Goal: Task Accomplishment & Management: Manage account settings

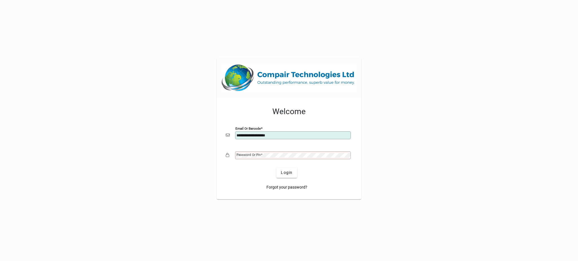
type input "**********"
click at [289, 172] on span "Login" at bounding box center [287, 173] width 12 height 6
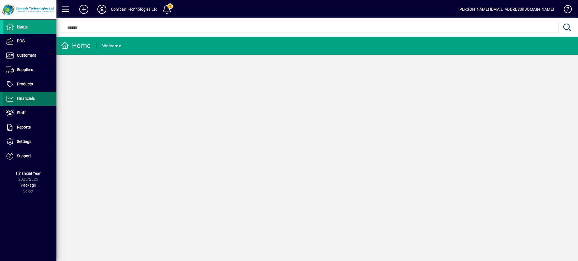
click at [34, 98] on span "Financials" at bounding box center [26, 98] width 18 height 5
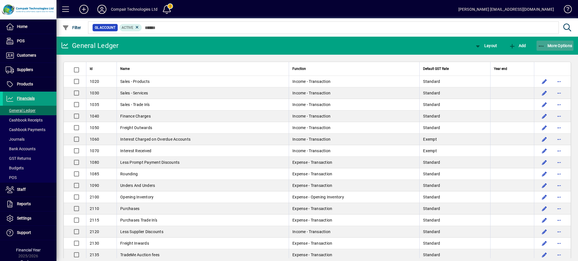
click at [560, 47] on span "More Options" at bounding box center [555, 45] width 34 height 5
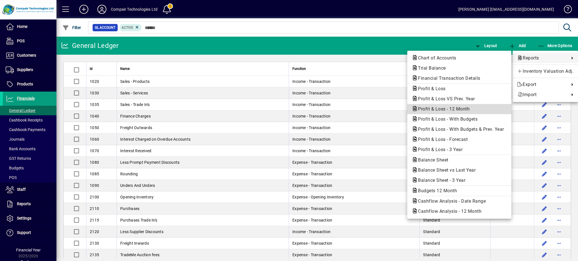
click at [461, 111] on span "Profit & Loss - 12 Month" at bounding box center [441, 108] width 61 height 5
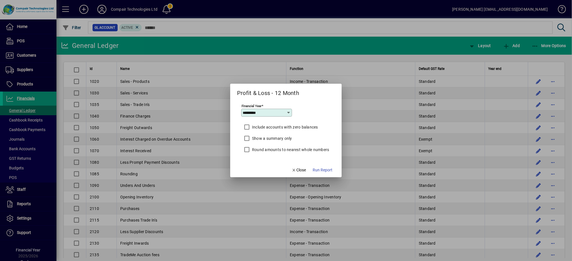
click at [288, 113] on icon at bounding box center [289, 113] width 5 height 5
click at [267, 183] on mat-option "2024/2025" at bounding box center [256, 186] width 30 height 15
type input "*********"
click at [272, 151] on label "Round amounts to nearest whole numbers" at bounding box center [290, 150] width 78 height 6
click at [316, 171] on span "Run Report" at bounding box center [323, 170] width 20 height 6
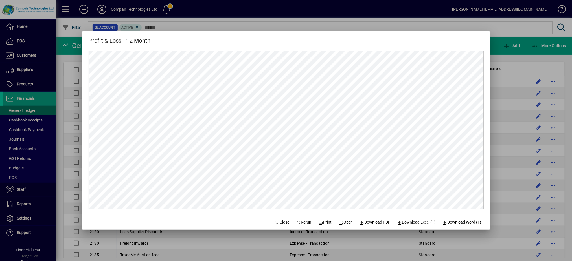
click at [382, 28] on div at bounding box center [286, 130] width 572 height 261
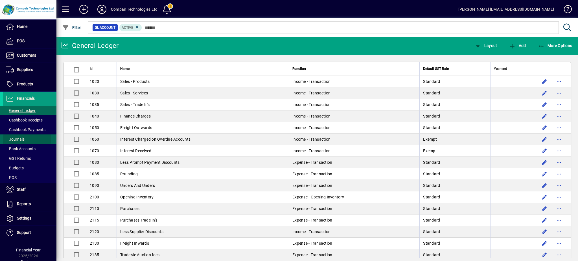
click at [21, 139] on span "Journals" at bounding box center [15, 139] width 19 height 5
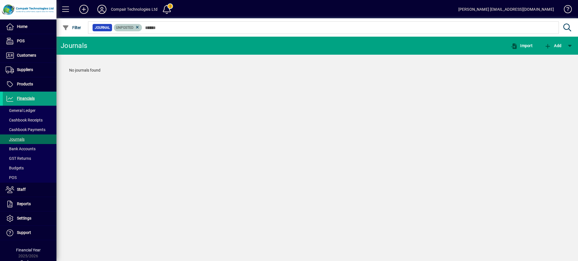
click at [132, 29] on span "Unposted" at bounding box center [124, 28] width 17 height 4
click at [137, 27] on icon at bounding box center [137, 27] width 5 height 5
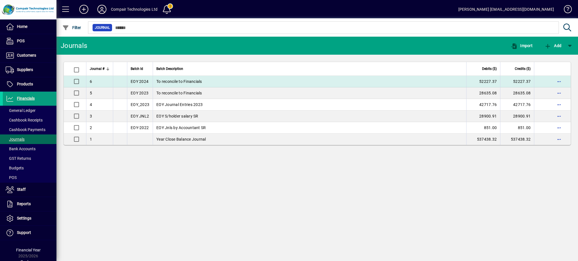
click at [160, 82] on td "To reconcile to Financials" at bounding box center [309, 82] width 313 height 12
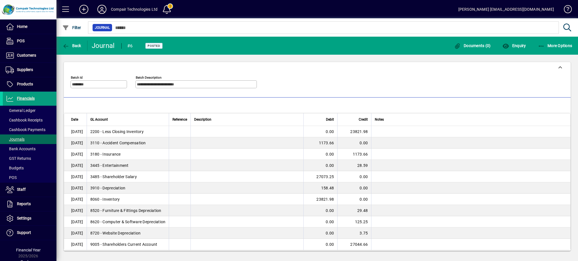
scroll to position [30, 0]
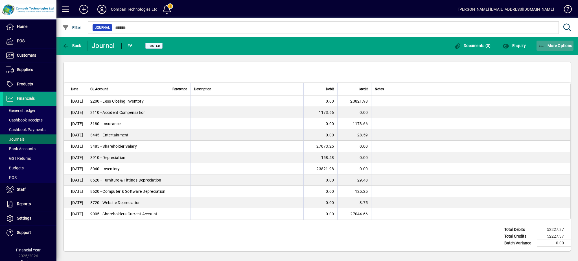
click at [554, 45] on span "More Options" at bounding box center [555, 45] width 34 height 5
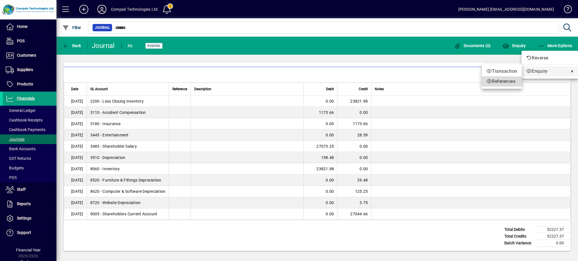
click at [512, 83] on span "References" at bounding box center [501, 81] width 31 height 7
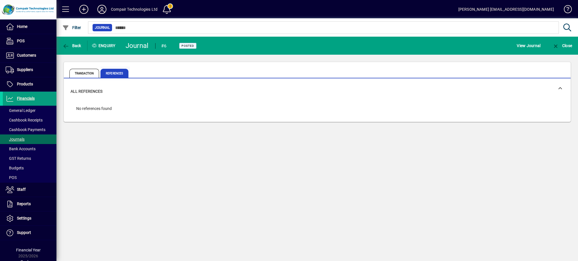
click at [123, 75] on span "References" at bounding box center [114, 73] width 28 height 9
click at [92, 71] on span "Transaction" at bounding box center [84, 73] width 30 height 9
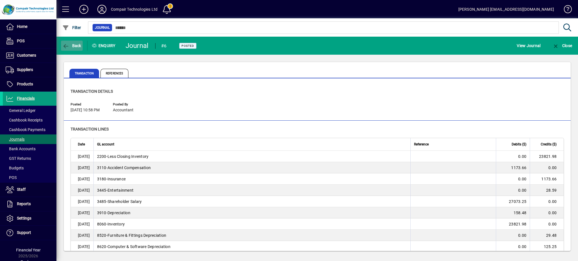
click at [74, 45] on span "Back" at bounding box center [71, 45] width 19 height 5
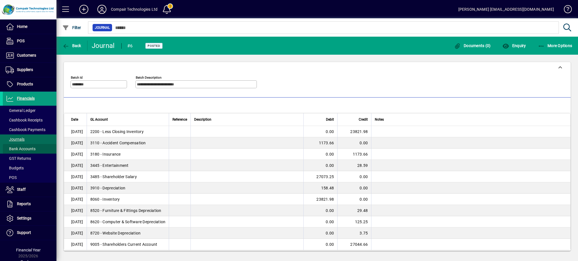
click at [33, 150] on span "Bank Accounts" at bounding box center [21, 149] width 30 height 5
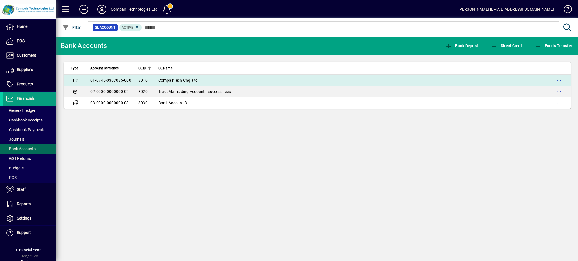
click at [89, 81] on td "01-0745-0367085-000" at bounding box center [111, 80] width 48 height 11
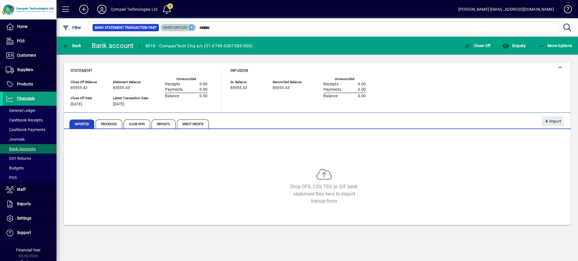
click at [190, 28] on icon at bounding box center [191, 27] width 5 height 5
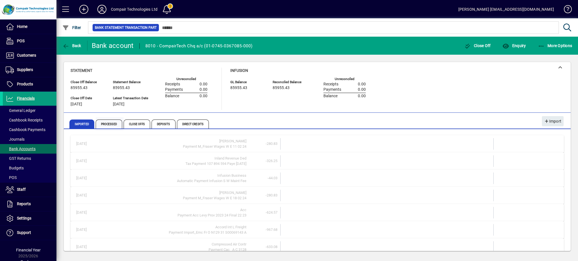
click at [110, 124] on span "Processed" at bounding box center [109, 124] width 27 height 9
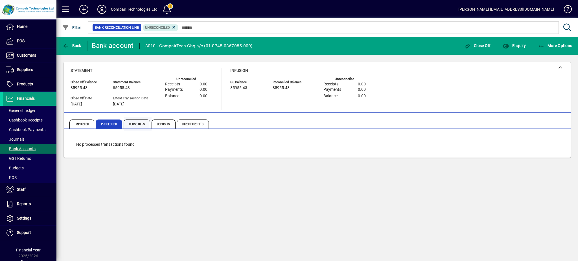
click at [140, 124] on span "Close Offs" at bounding box center [137, 124] width 27 height 9
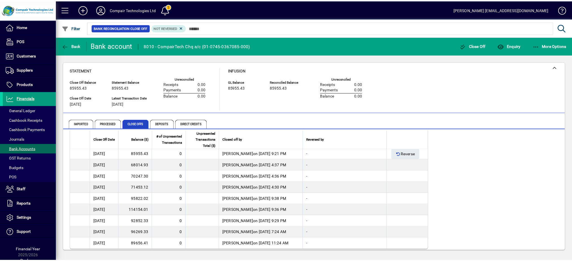
scroll to position [10, 0]
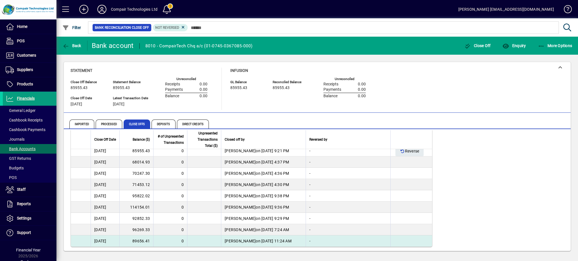
click at [131, 243] on td "89656.41" at bounding box center [136, 240] width 34 height 11
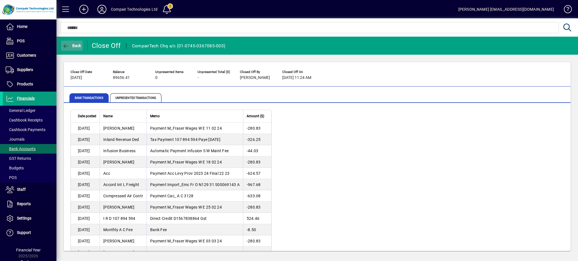
click at [75, 48] on span "button" at bounding box center [72, 46] width 22 height 14
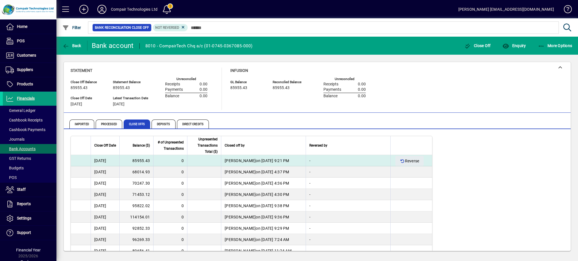
click at [135, 162] on td "85955.43" at bounding box center [136, 160] width 34 height 11
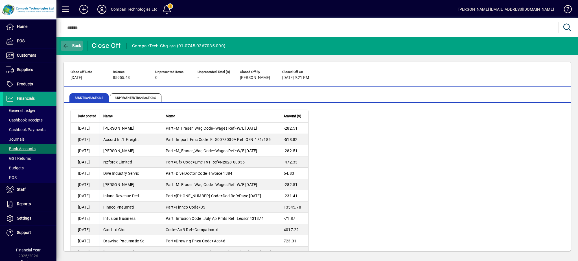
click at [81, 47] on span "button" at bounding box center [72, 46] width 22 height 14
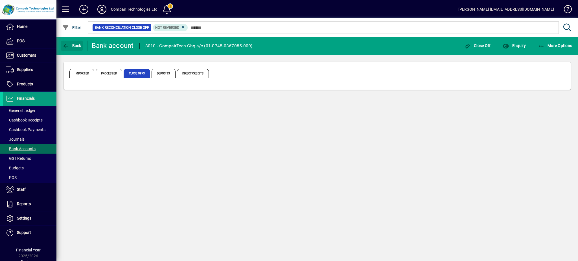
click at [81, 47] on span "button" at bounding box center [72, 46] width 22 height 14
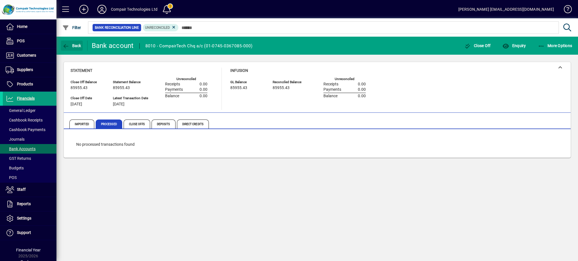
click at [81, 47] on span "button" at bounding box center [72, 46] width 22 height 14
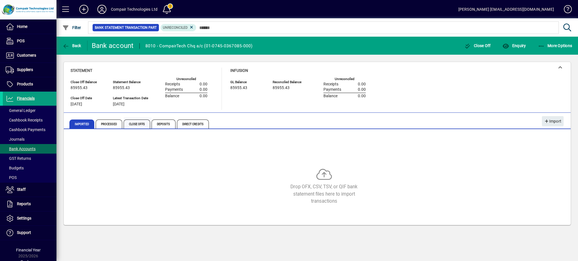
click at [131, 125] on span "Close Offs" at bounding box center [137, 124] width 27 height 9
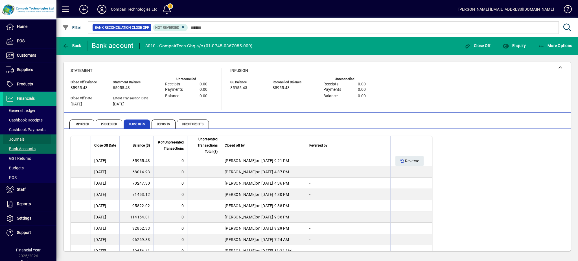
click at [24, 138] on span "Journals" at bounding box center [15, 139] width 19 height 5
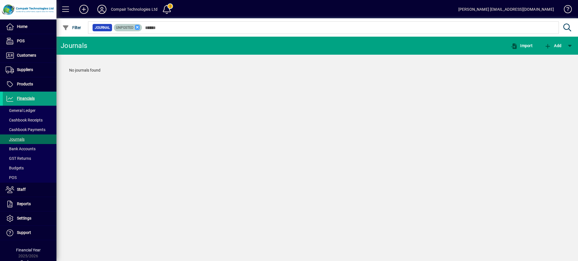
click at [136, 27] on icon at bounding box center [137, 27] width 5 height 5
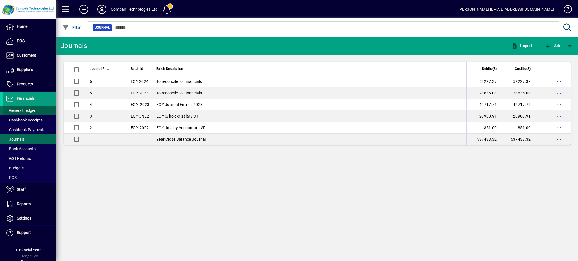
click at [32, 108] on span "General Ledger" at bounding box center [21, 110] width 30 height 5
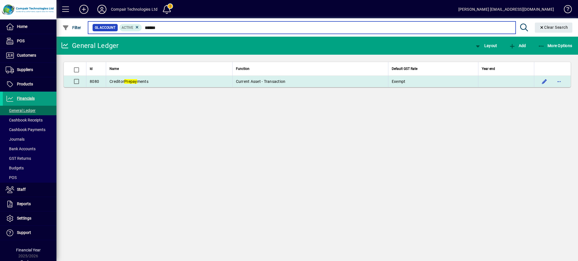
type input "******"
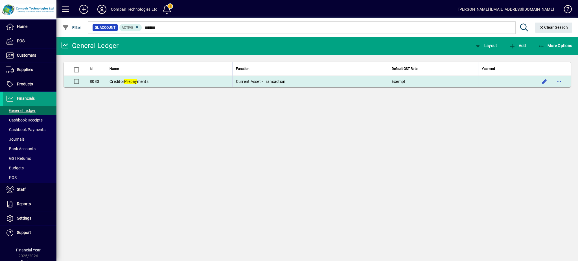
click at [152, 83] on td "Creditor Prepay ments" at bounding box center [169, 81] width 126 height 11
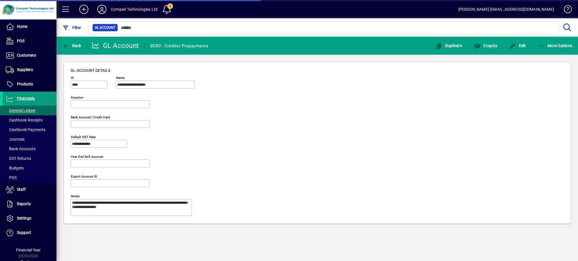
type input "**********"
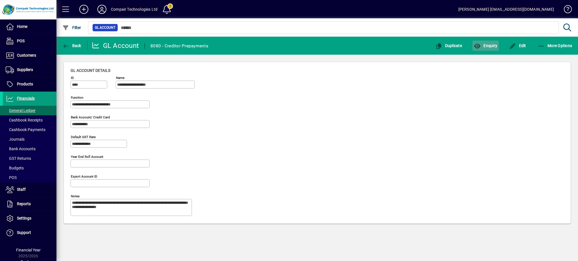
click at [482, 49] on span "button" at bounding box center [485, 46] width 26 height 14
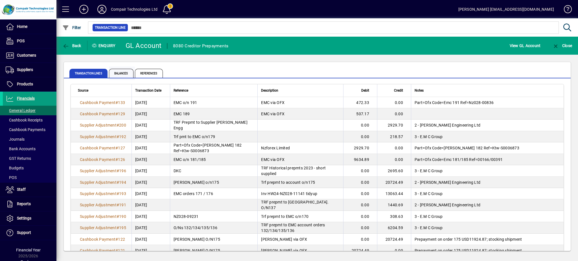
click at [119, 74] on span "Balances" at bounding box center [121, 73] width 25 height 9
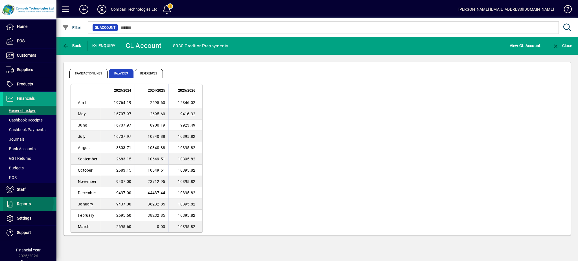
click at [27, 202] on span "Reports" at bounding box center [24, 204] width 14 height 5
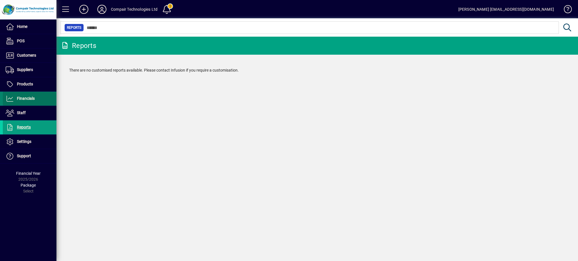
click at [29, 104] on span at bounding box center [30, 99] width 54 height 14
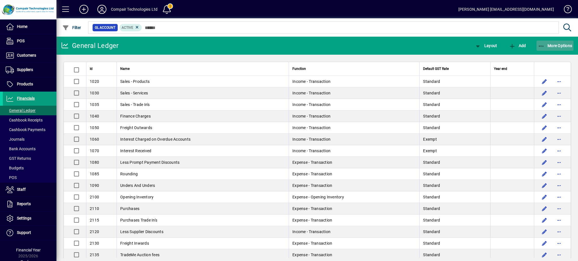
click at [562, 43] on span "More Options" at bounding box center [555, 45] width 34 height 5
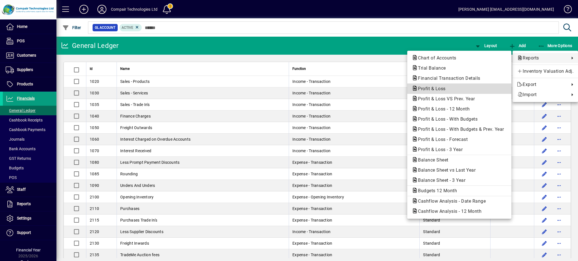
click at [460, 88] on span "Profit & Loss" at bounding box center [458, 88] width 95 height 7
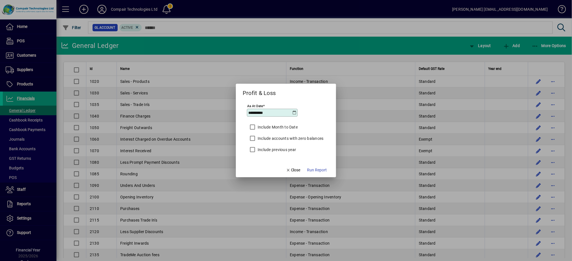
click at [294, 116] on div "**********" at bounding box center [272, 113] width 51 height 8
click at [293, 113] on icon at bounding box center [294, 113] width 5 height 5
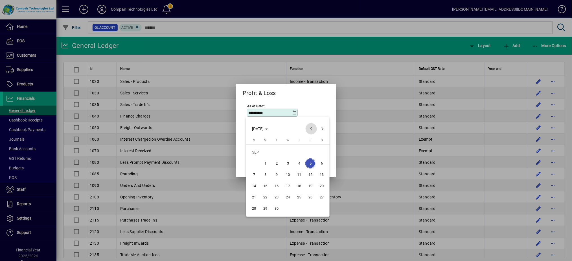
click at [314, 130] on span "Previous month" at bounding box center [310, 128] width 11 height 11
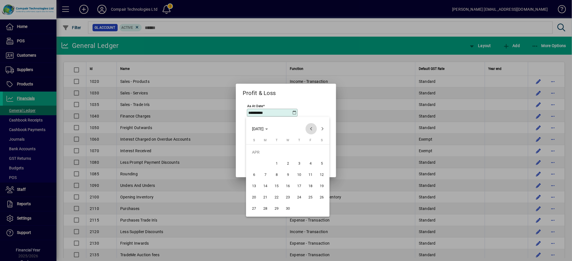
click at [314, 130] on span "Previous month" at bounding box center [310, 128] width 11 height 11
click at [263, 209] on span "31" at bounding box center [265, 209] width 10 height 10
type input "**********"
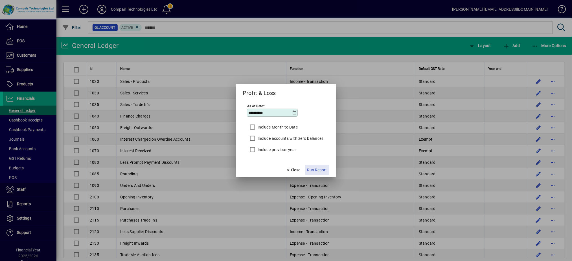
click at [319, 169] on span "Run Report" at bounding box center [317, 170] width 20 height 6
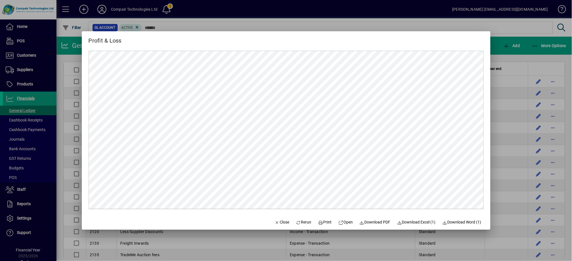
click at [382, 253] on div at bounding box center [286, 130] width 572 height 261
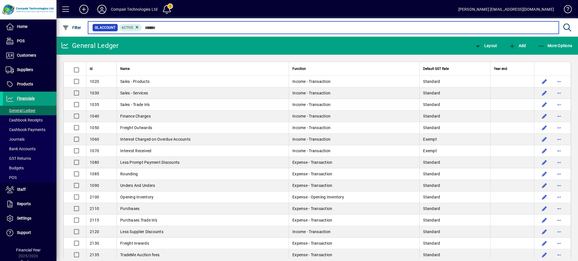
click at [166, 27] on input "text" at bounding box center [348, 28] width 412 height 8
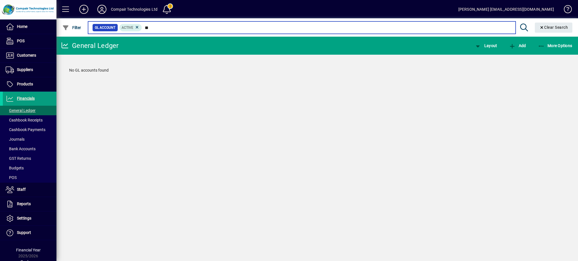
type input "*"
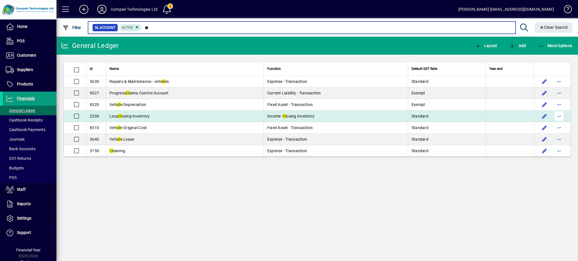
type input "**"
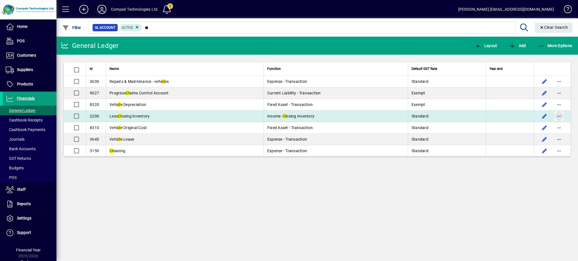
click at [560, 115] on span "button" at bounding box center [559, 116] width 14 height 14
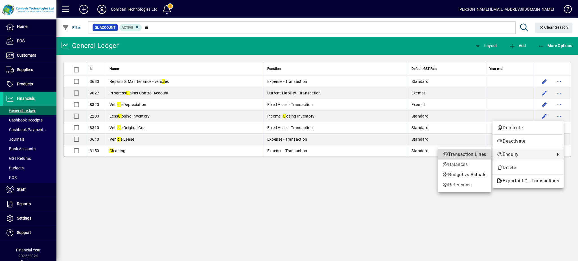
click at [480, 155] on span "Transaction Lines" at bounding box center [464, 154] width 44 height 7
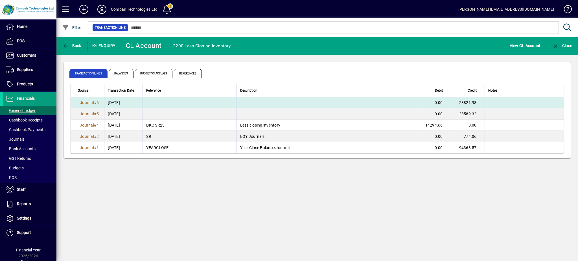
click at [467, 100] on td "23821.98" at bounding box center [467, 102] width 34 height 11
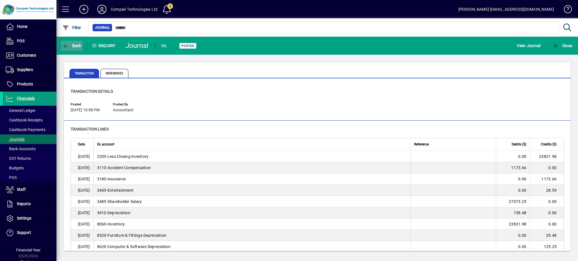
click at [73, 44] on span "Back" at bounding box center [71, 45] width 19 height 5
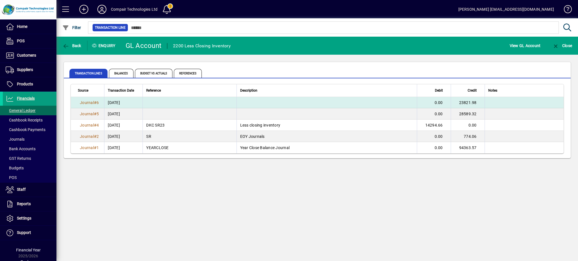
click at [403, 105] on td at bounding box center [326, 102] width 180 height 11
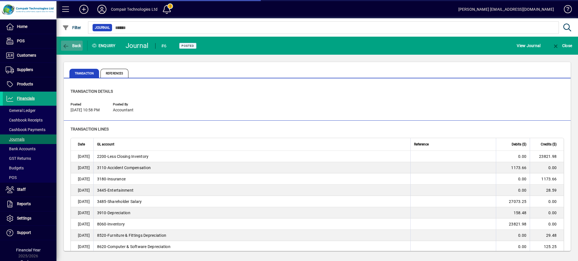
click at [74, 44] on span "Back" at bounding box center [71, 45] width 19 height 5
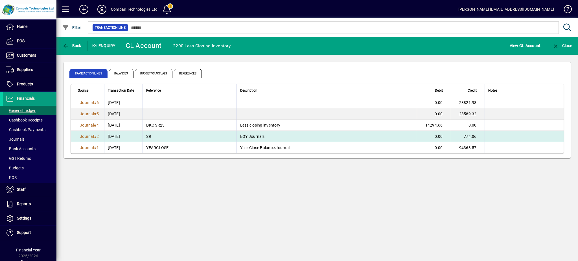
click at [324, 131] on td "EOY Journals" at bounding box center [326, 136] width 180 height 11
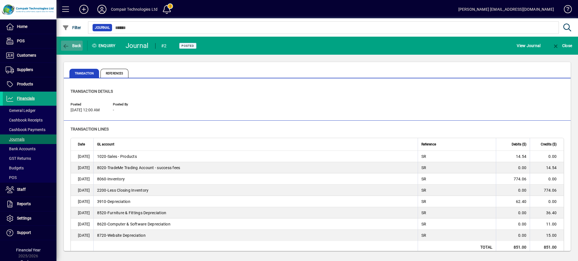
click at [77, 45] on span "Back" at bounding box center [71, 45] width 19 height 5
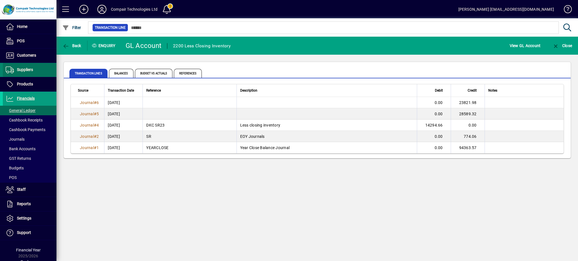
click at [30, 70] on span "Suppliers" at bounding box center [25, 69] width 16 height 5
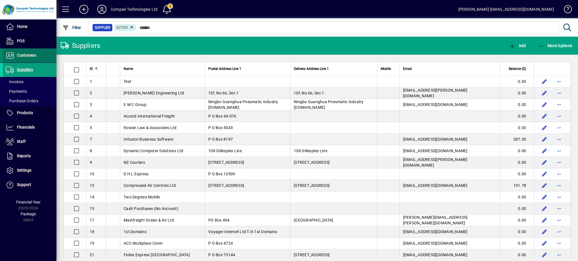
click at [31, 54] on span "Customers" at bounding box center [26, 55] width 19 height 5
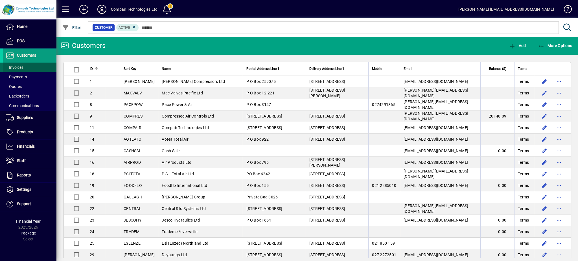
click at [27, 67] on span at bounding box center [30, 68] width 54 height 14
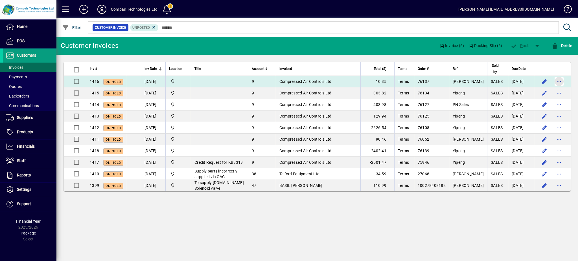
click at [560, 82] on span "button" at bounding box center [559, 82] width 14 height 14
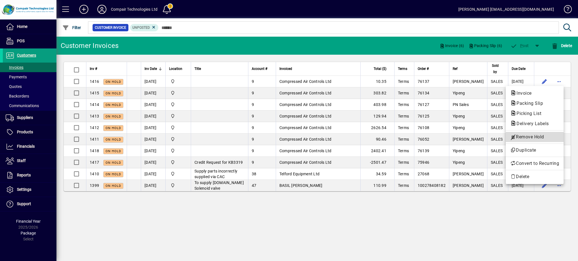
click at [547, 138] on span "Remove Hold" at bounding box center [534, 137] width 49 height 7
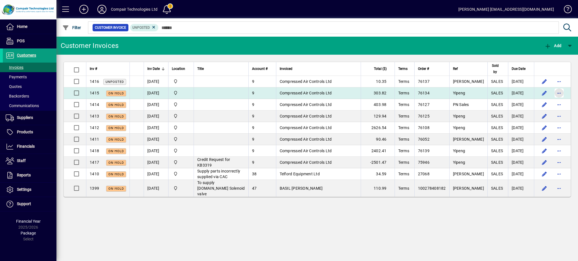
click at [556, 94] on span "button" at bounding box center [559, 93] width 14 height 14
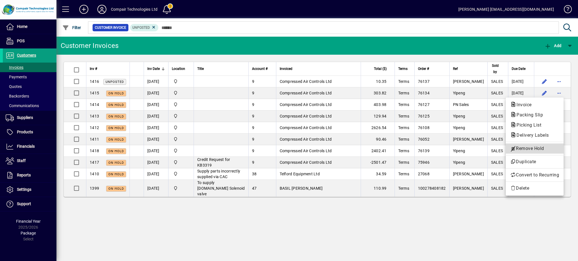
click at [546, 148] on span "Remove Hold" at bounding box center [534, 148] width 49 height 7
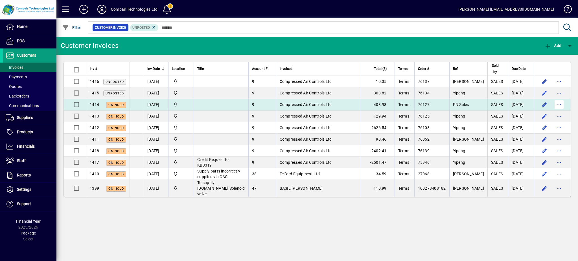
click at [557, 104] on span "button" at bounding box center [559, 105] width 14 height 14
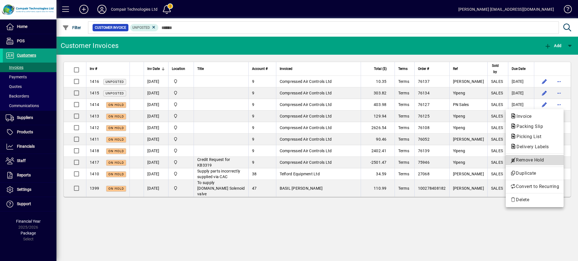
click at [551, 162] on span "Remove Hold" at bounding box center [534, 160] width 49 height 7
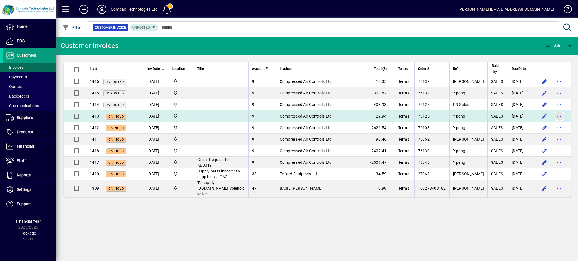
click at [558, 115] on span "button" at bounding box center [559, 116] width 14 height 14
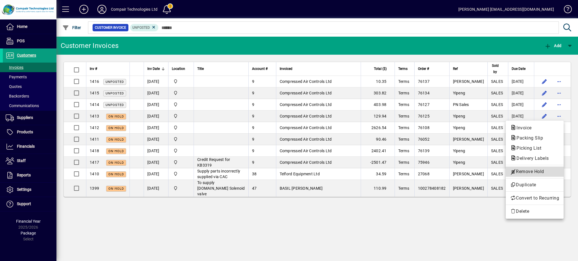
click at [548, 172] on span "Remove Hold" at bounding box center [534, 171] width 49 height 7
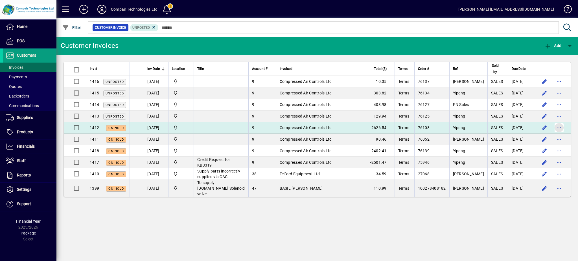
click at [558, 128] on span "button" at bounding box center [559, 128] width 14 height 14
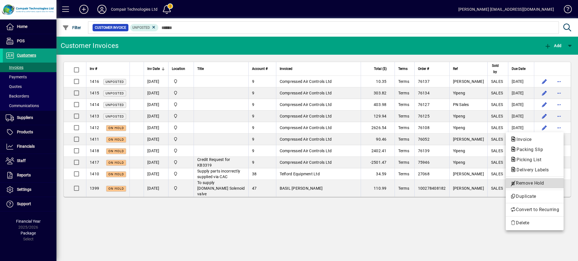
click at [545, 184] on span "Remove Hold" at bounding box center [534, 183] width 49 height 7
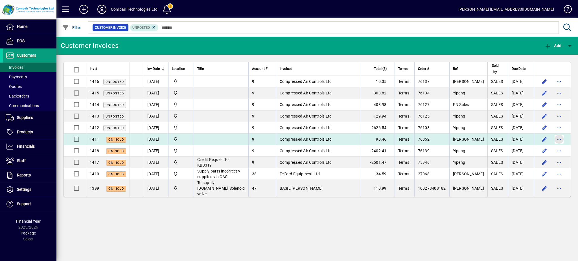
click at [557, 138] on span "button" at bounding box center [559, 140] width 14 height 14
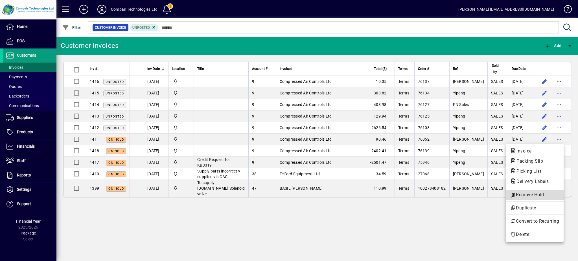
click at [543, 197] on span "Remove Hold" at bounding box center [534, 195] width 49 height 7
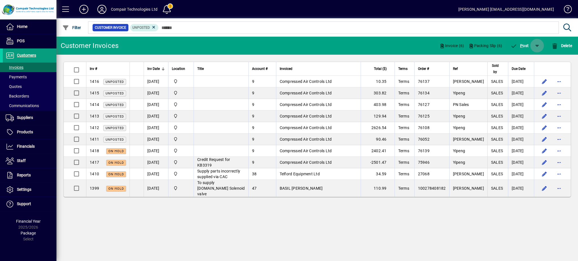
click at [532, 45] on span "button" at bounding box center [537, 46] width 14 height 14
click at [529, 61] on span "P ost & Email" at bounding box center [521, 60] width 34 height 5
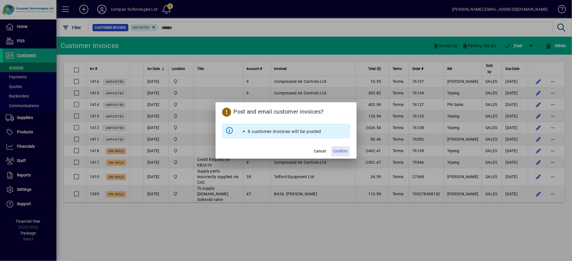
click at [347, 151] on span "Confirm" at bounding box center [340, 151] width 14 height 6
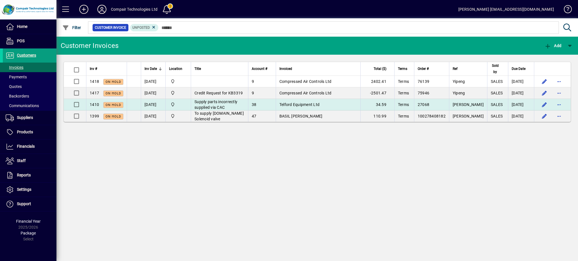
click at [237, 106] on td "Supply parts incorrectly supplied via CAC" at bounding box center [219, 105] width 57 height 12
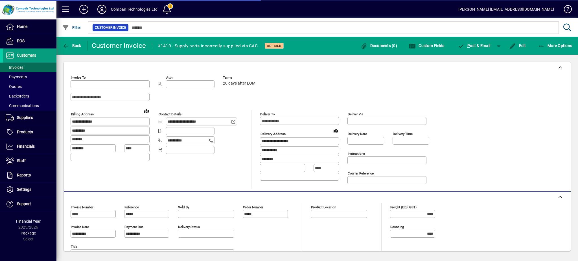
type input "**********"
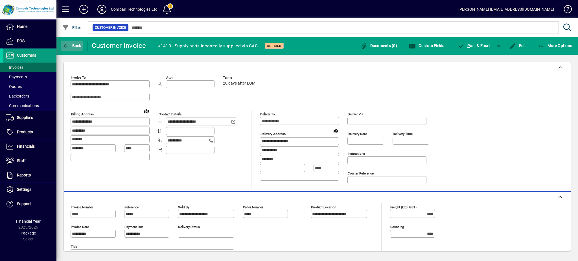
click at [75, 49] on span "button" at bounding box center [72, 46] width 22 height 14
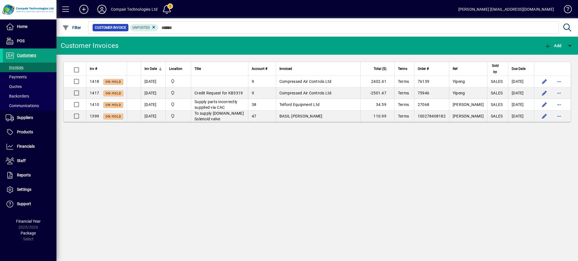
click at [132, 12] on div "Compair Technologies Ltd" at bounding box center [134, 9] width 47 height 9
click at [129, 7] on div "Compair Technologies Ltd" at bounding box center [134, 9] width 47 height 9
click at [101, 11] on icon at bounding box center [101, 9] width 11 height 9
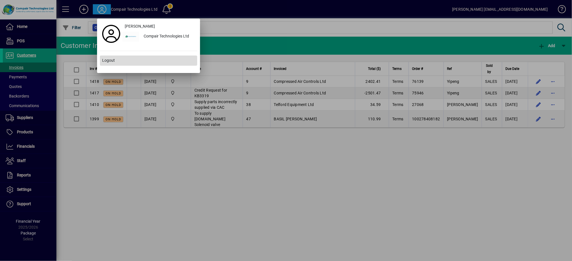
click at [109, 61] on span "Logout" at bounding box center [108, 61] width 13 height 6
